Goal: Use online tool/utility: Utilize a website feature to perform a specific function

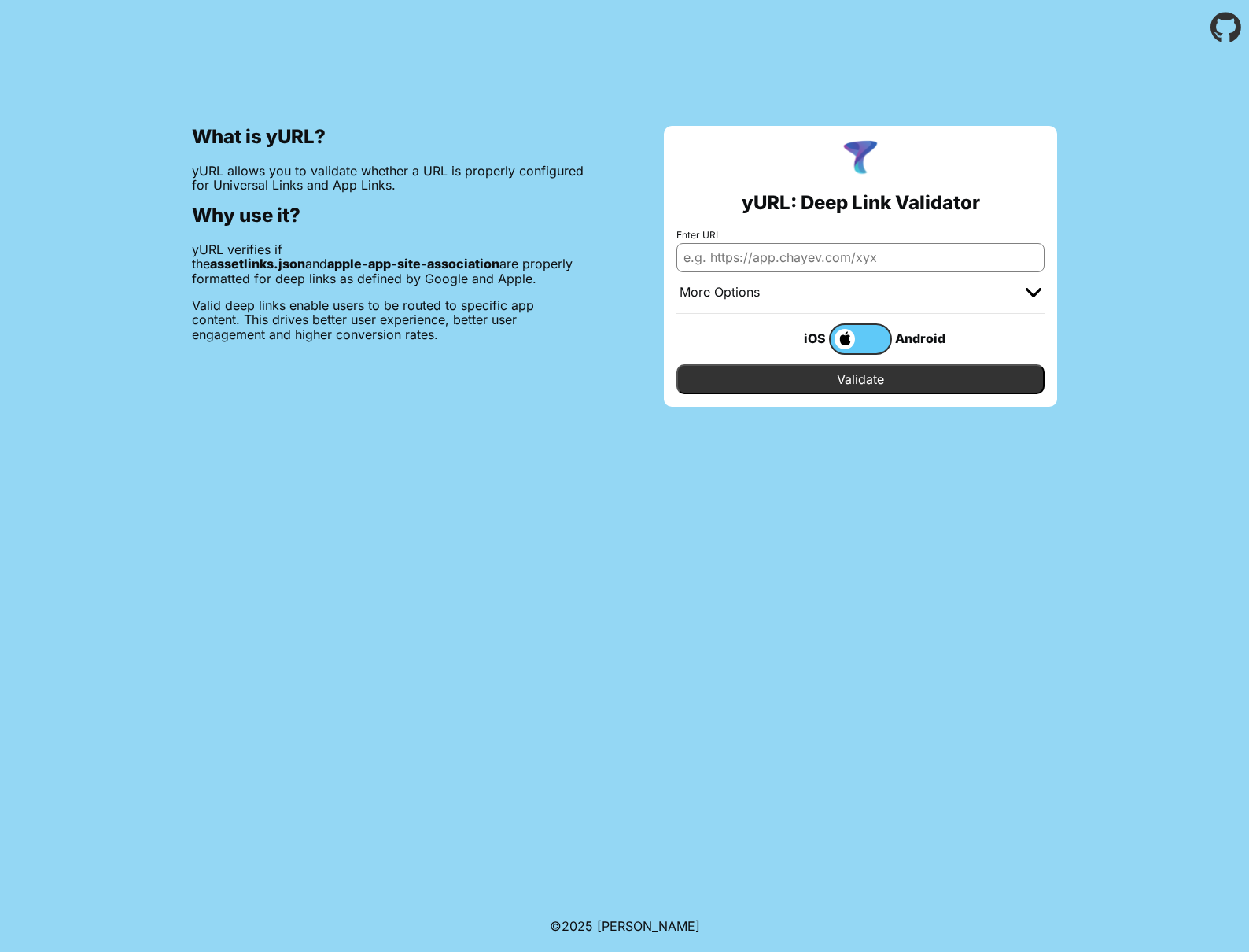
click at [921, 268] on input "Enter URL" at bounding box center [860, 257] width 368 height 28
paste input "[URL][DOMAIN_NAME]"
click at [688, 257] on input "[URL][DOMAIN_NAME]" at bounding box center [860, 257] width 368 height 28
type input "[URL][DOMAIN_NAME]"
click at [847, 374] on input "Validate" at bounding box center [860, 379] width 368 height 30
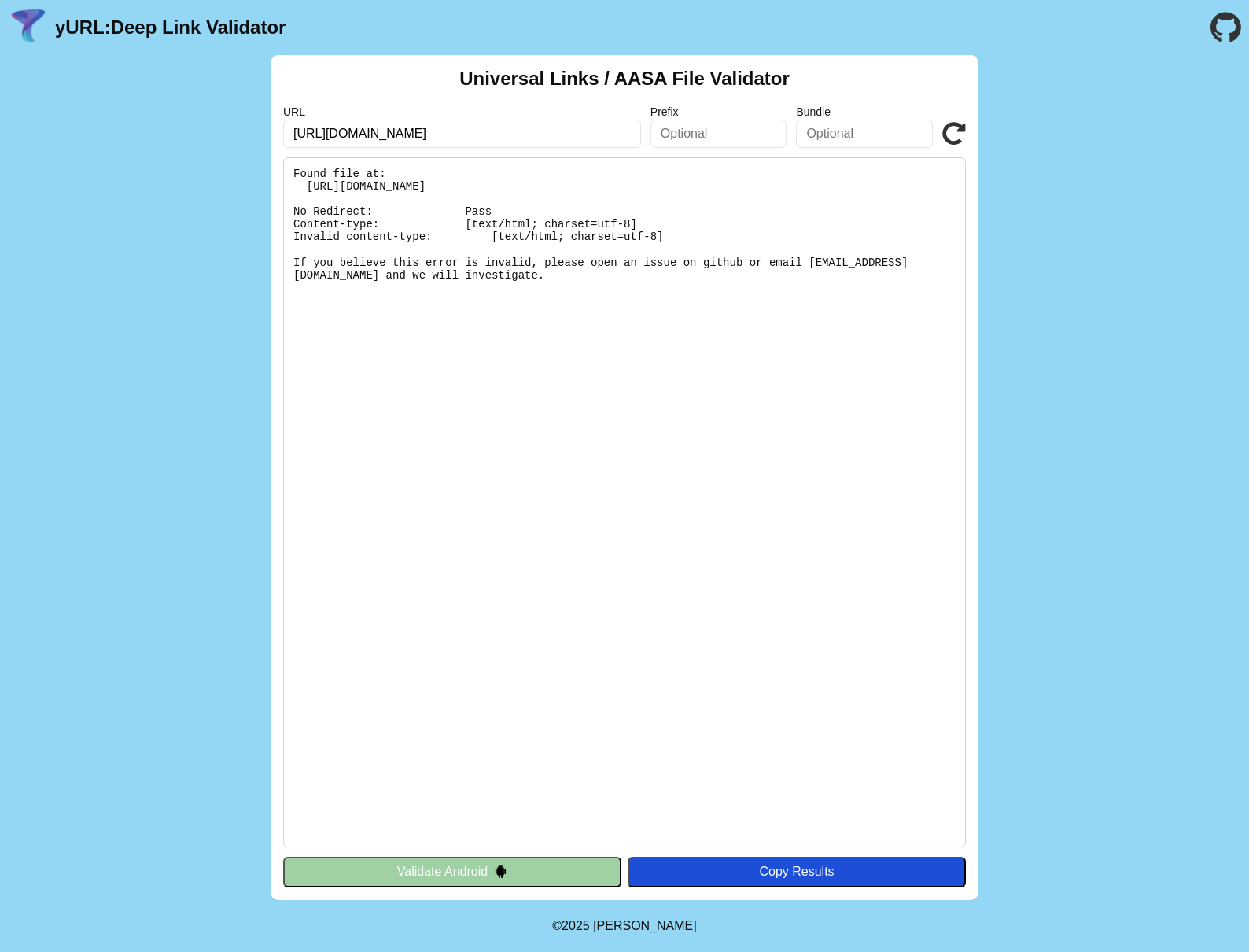
click at [527, 872] on button "Validate Android" at bounding box center [452, 871] width 338 height 30
